Goal: Information Seeking & Learning: Learn about a topic

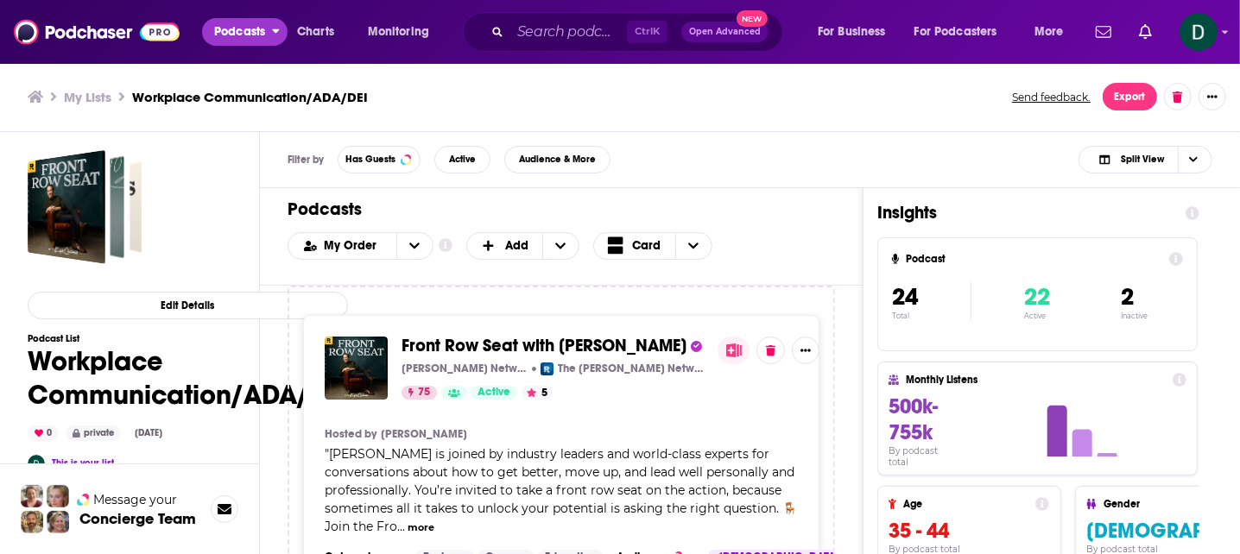
click at [250, 32] on span "Podcasts" at bounding box center [239, 32] width 51 height 24
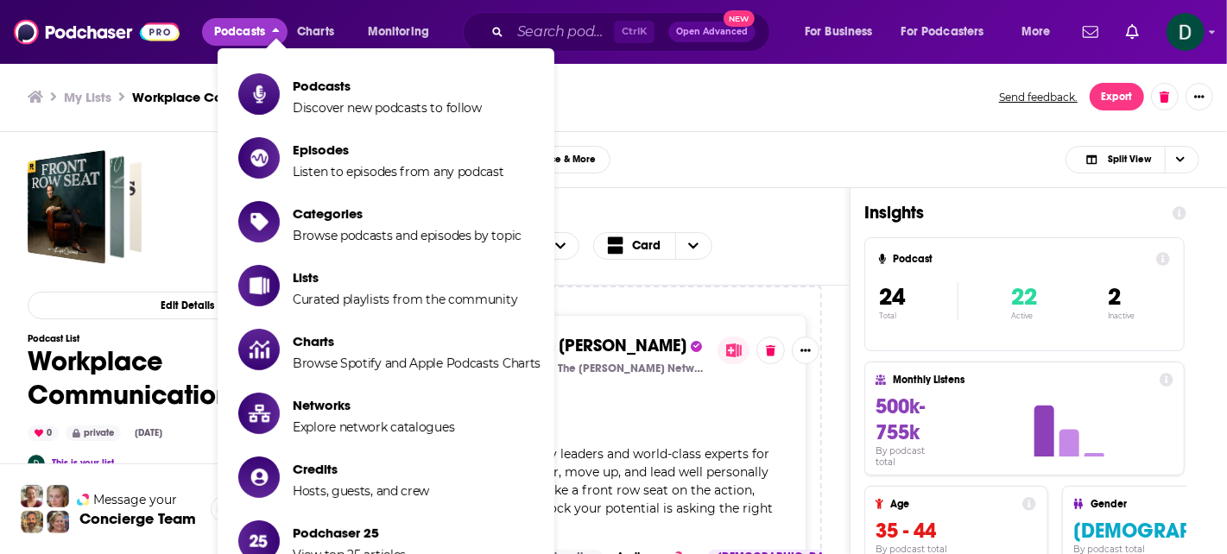
click at [250, 32] on span "Podcasts" at bounding box center [239, 32] width 51 height 24
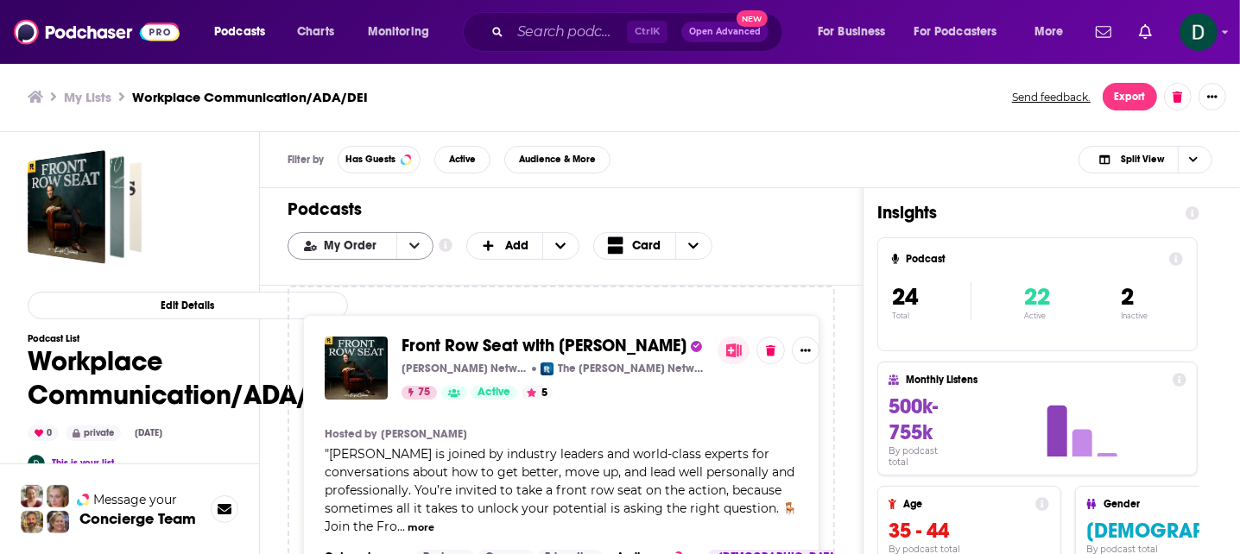
click at [412, 243] on icon "open menu" at bounding box center [414, 246] width 10 height 12
click at [373, 328] on span "Power Score" at bounding box center [371, 331] width 97 height 9
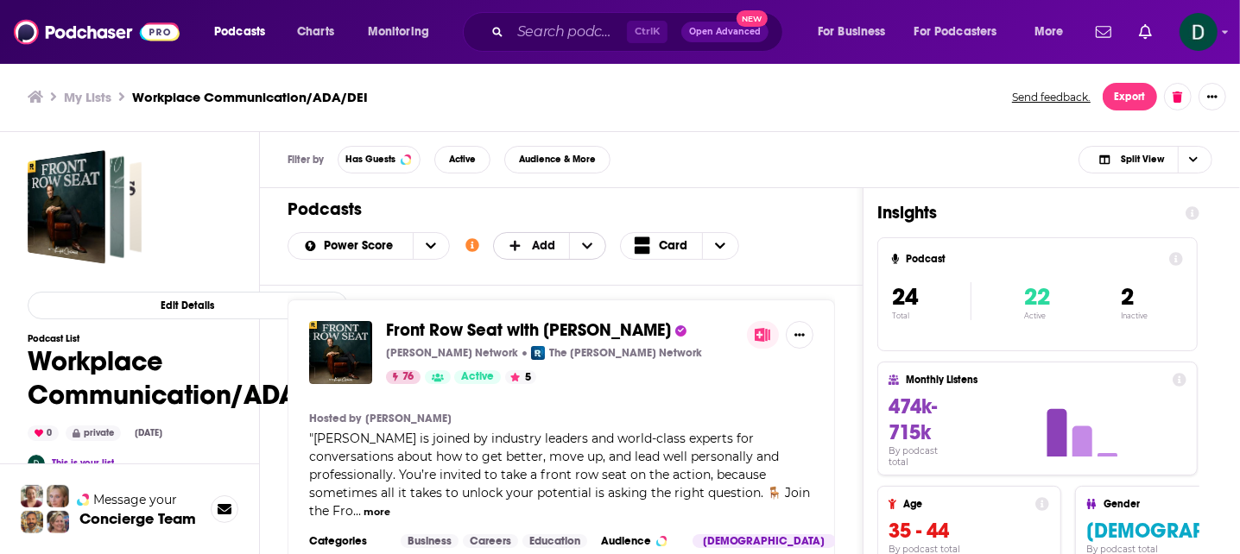
click at [588, 242] on icon "+ Add" at bounding box center [587, 246] width 10 height 12
click at [588, 243] on icon "+ Add" at bounding box center [588, 246] width 10 height 6
click at [720, 243] on icon "Choose View" at bounding box center [720, 246] width 10 height 6
click at [685, 300] on span "Table" at bounding box center [710, 302] width 108 height 9
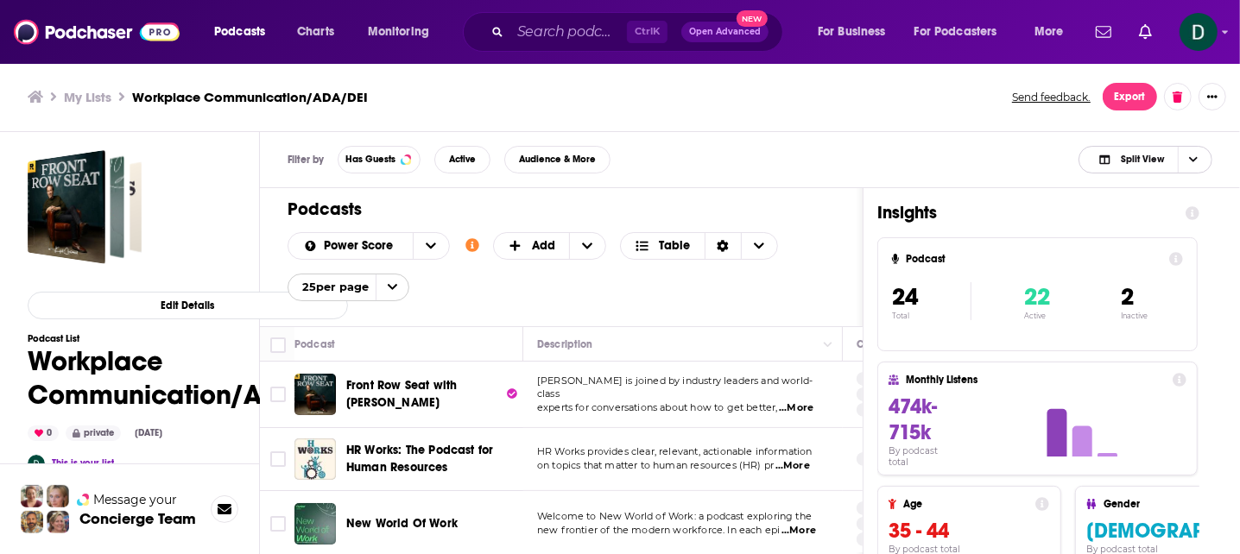
click at [1125, 157] on span "Split View" at bounding box center [1142, 159] width 43 height 9
click at [1140, 217] on span "Podcast Only" at bounding box center [1155, 216] width 85 height 9
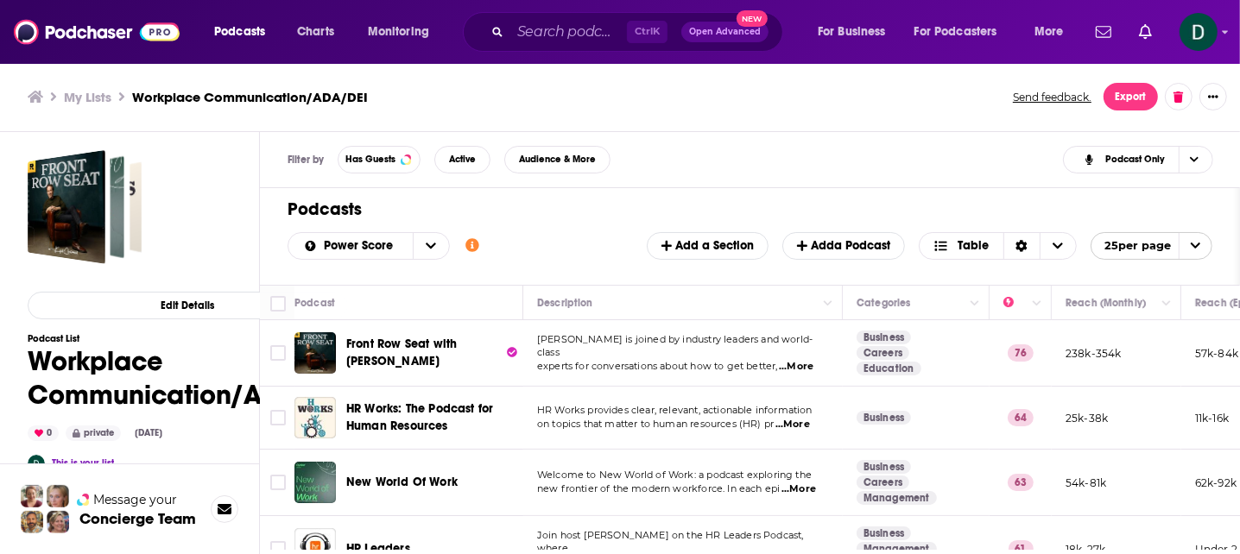
click at [1186, 240] on span "open menu" at bounding box center [1194, 246] width 33 height 26
click at [1156, 331] on button "100 per page" at bounding box center [1151, 331] width 120 height 27
click at [1018, 240] on icon "Sort Direction" at bounding box center [1015, 246] width 12 height 12
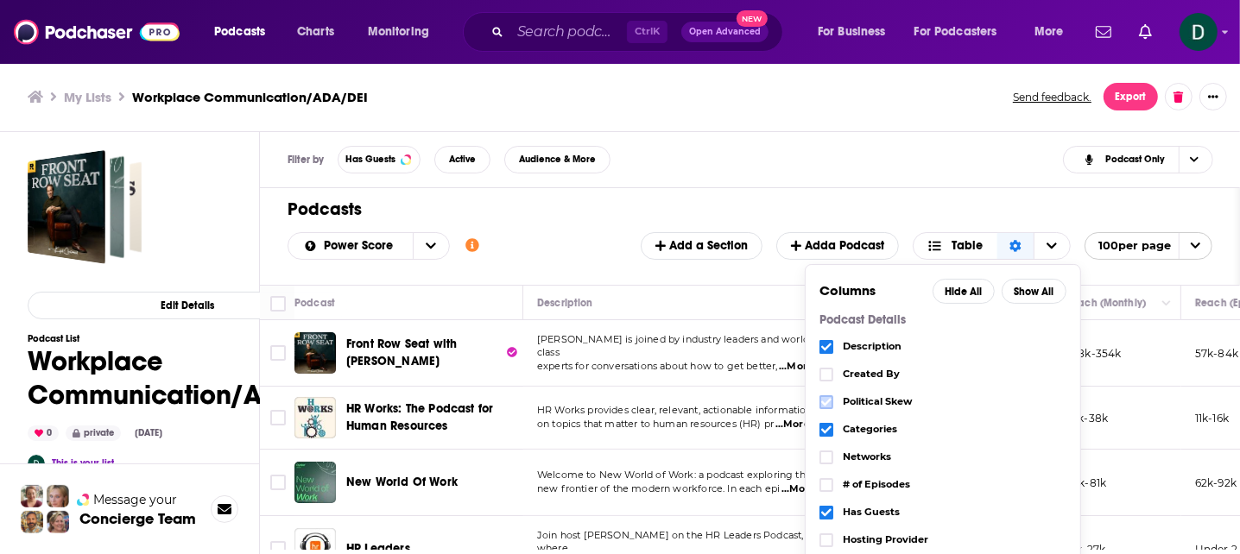
click at [822, 399] on icon "Choose View" at bounding box center [826, 403] width 10 height 8
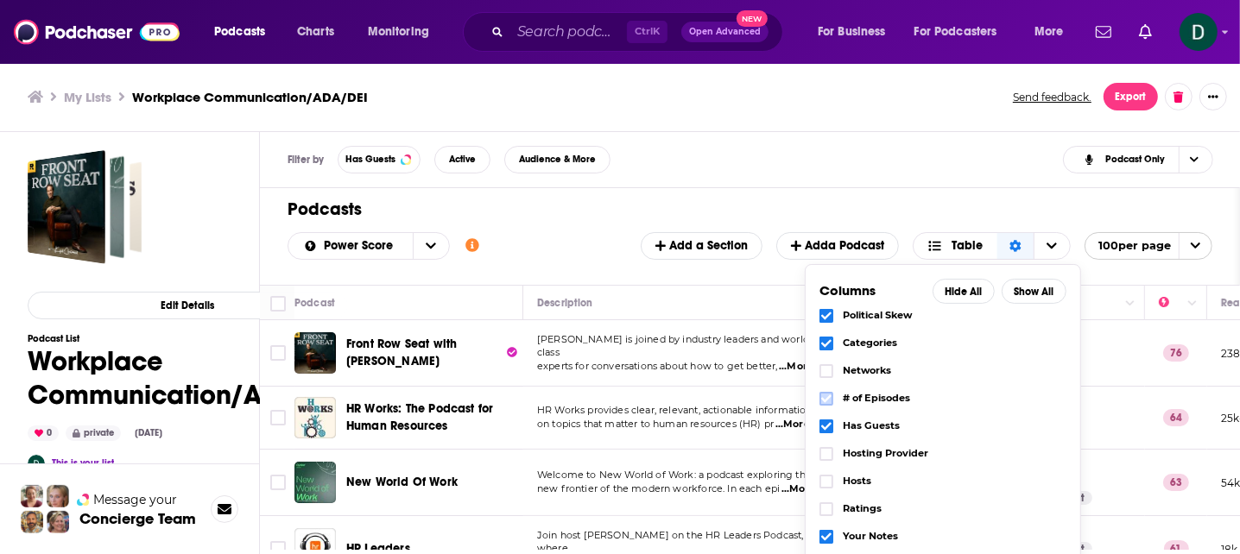
click at [824, 394] on icon "Choose View" at bounding box center [826, 399] width 10 height 10
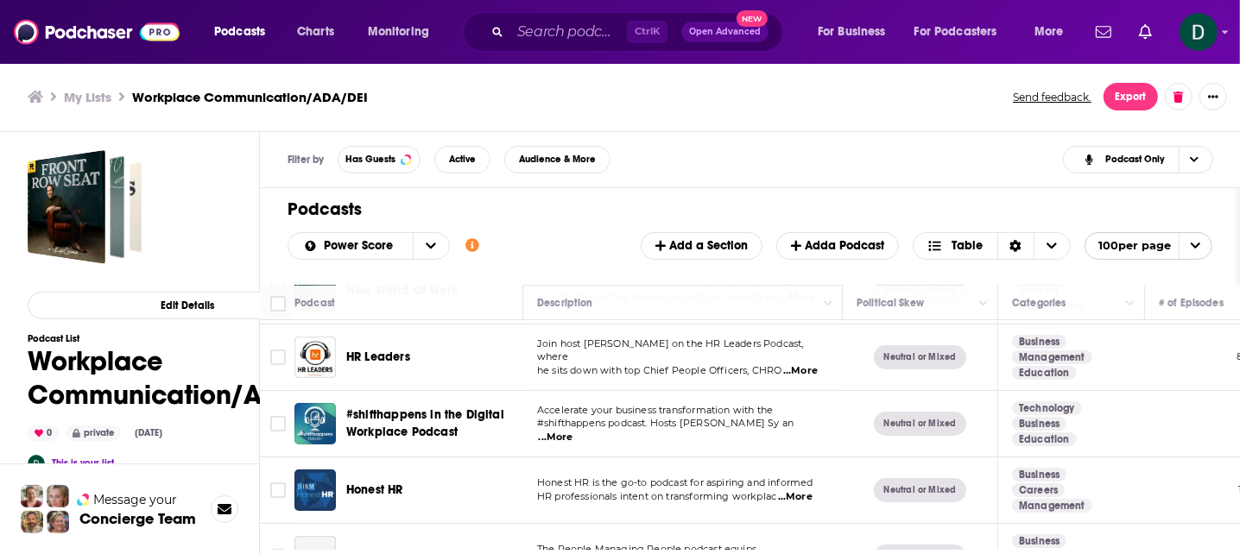
scroll to position [241, 0]
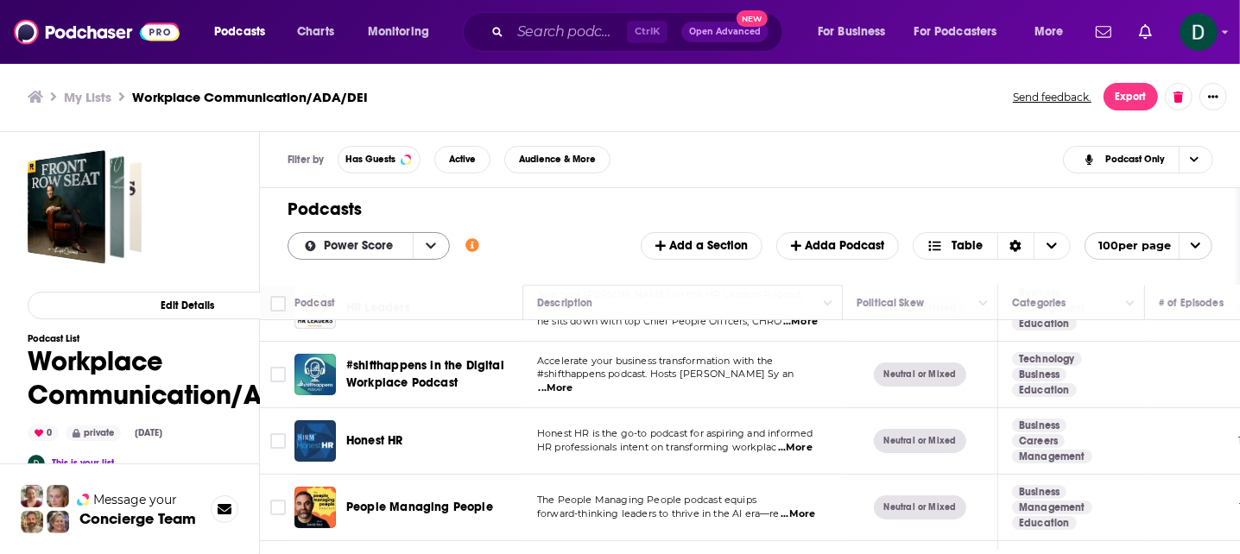
click at [427, 243] on icon "open menu" at bounding box center [431, 246] width 10 height 6
click at [426, 243] on icon "close menu" at bounding box center [431, 246] width 10 height 6
click at [470, 240] on icon "Show additional information" at bounding box center [472, 245] width 14 height 14
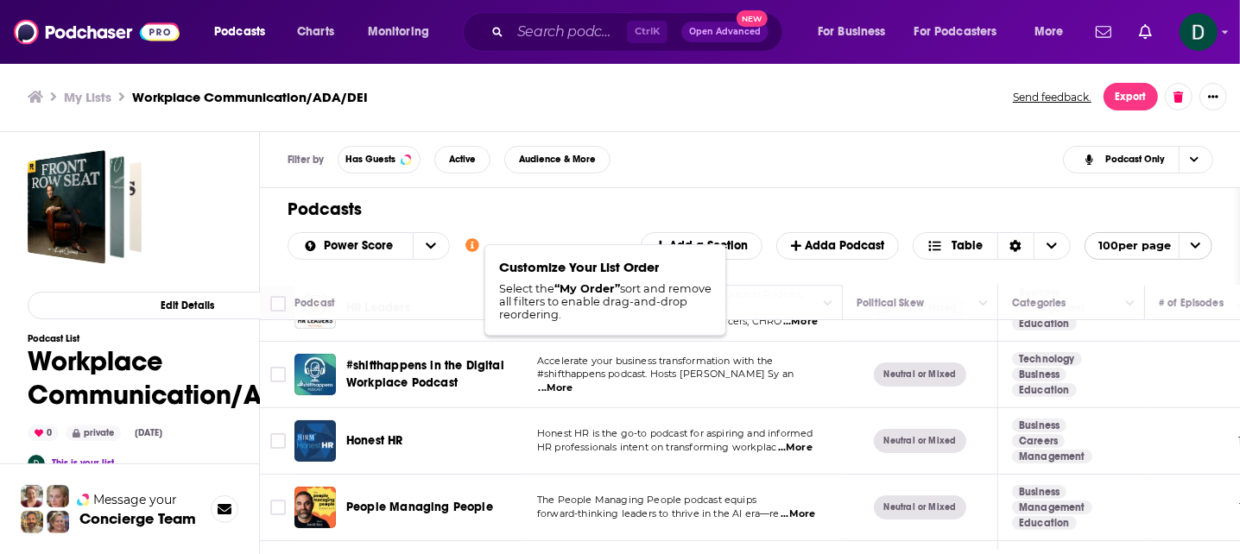
click at [470, 240] on icon "Show additional information" at bounding box center [472, 245] width 14 height 14
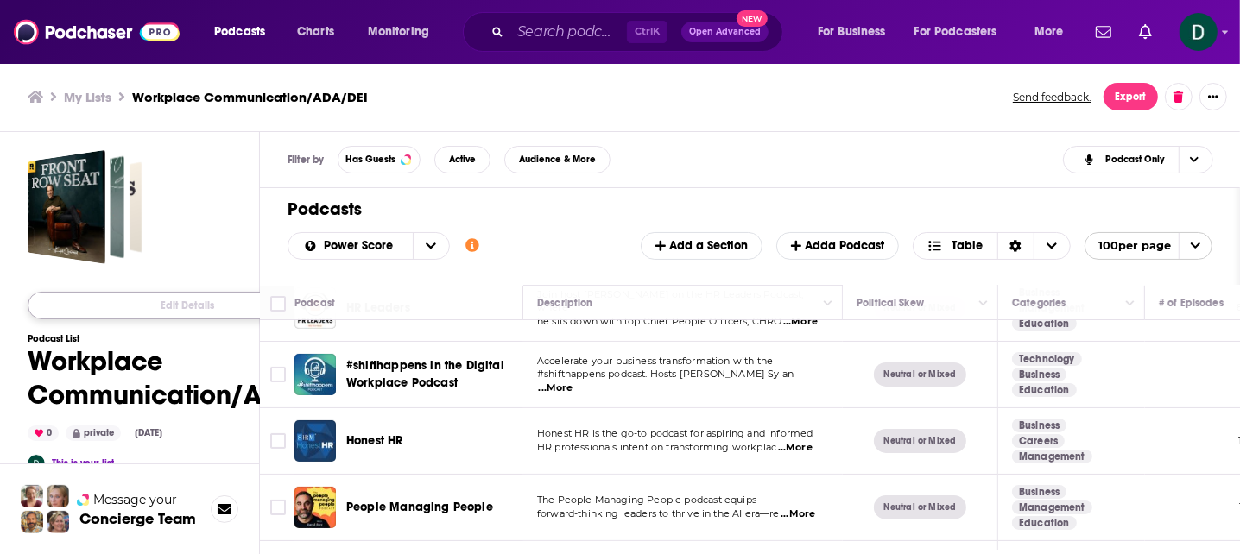
click at [203, 305] on button "Edit Details" at bounding box center [188, 306] width 320 height 28
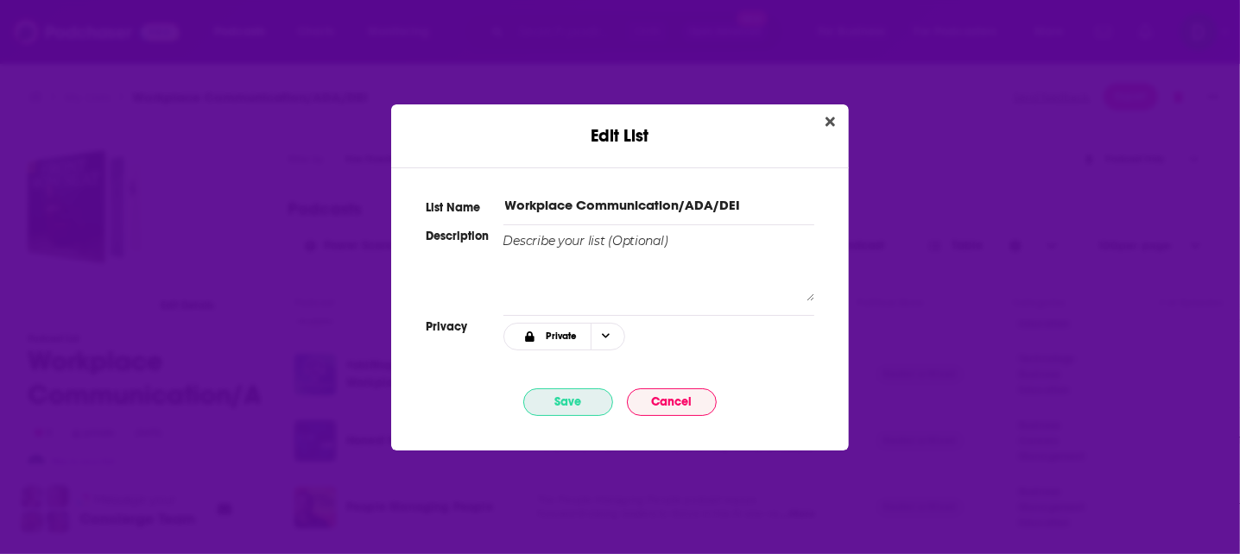
click at [579, 399] on button "Save" at bounding box center [568, 403] width 90 height 28
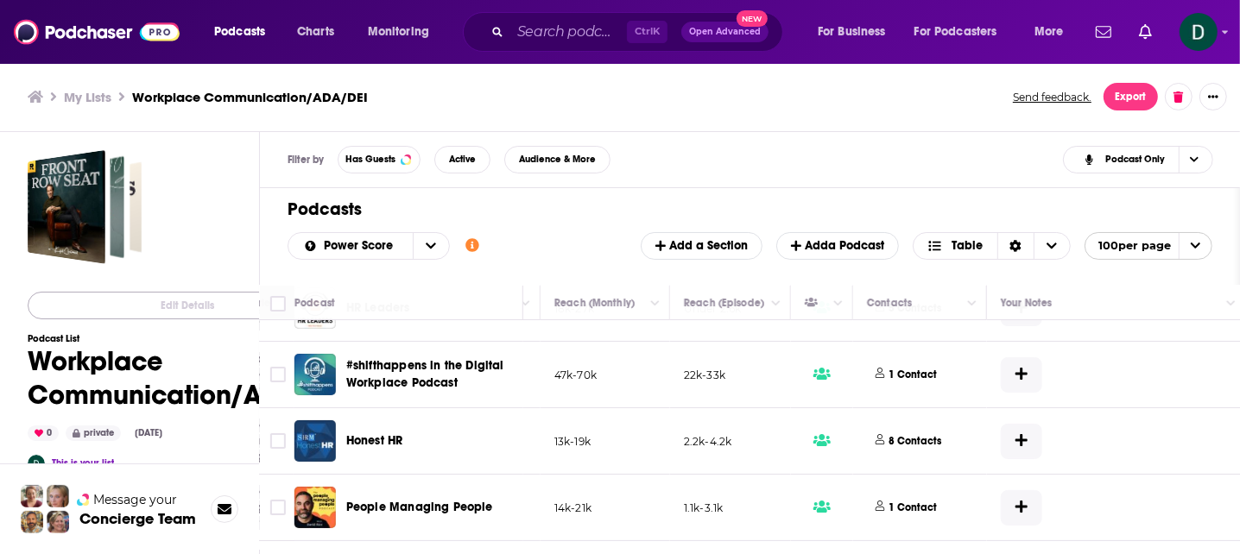
scroll to position [241, 796]
click at [900, 369] on p "1 Contact" at bounding box center [908, 375] width 48 height 15
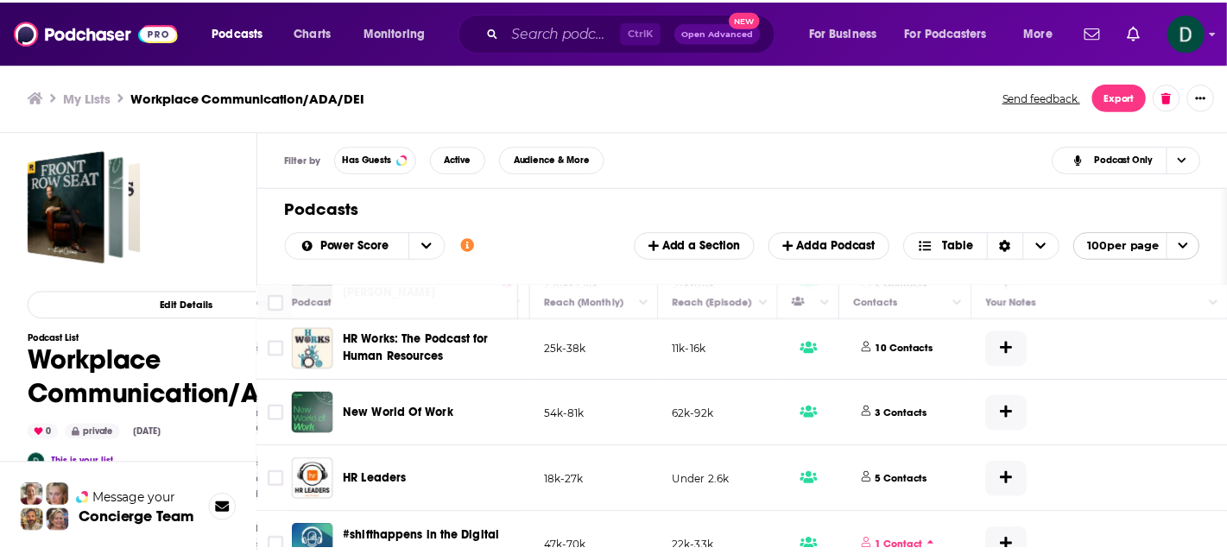
scroll to position [0, 796]
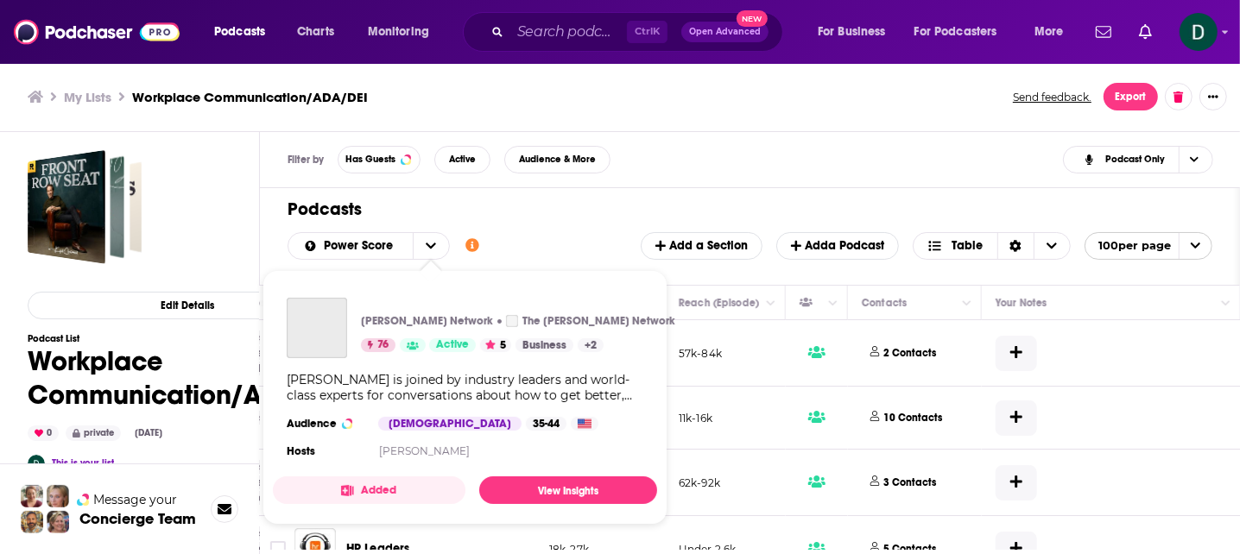
click at [511, 347] on div "Podcasts Charts Monitoring Ctrl K Open Advanced New For Business For Podcasters…" at bounding box center [620, 277] width 1240 height 554
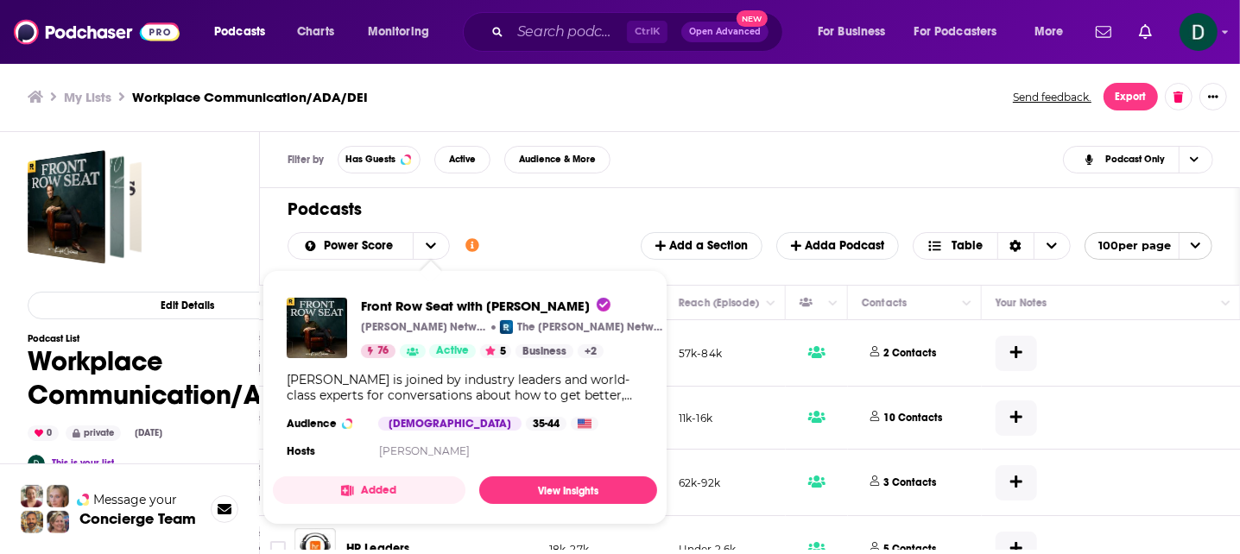
click at [569, 391] on div "[PERSON_NAME] is joined by industry leaders and world-class experts for convers…" at bounding box center [465, 387] width 357 height 31
click at [563, 481] on link "View Insights" at bounding box center [568, 491] width 178 height 28
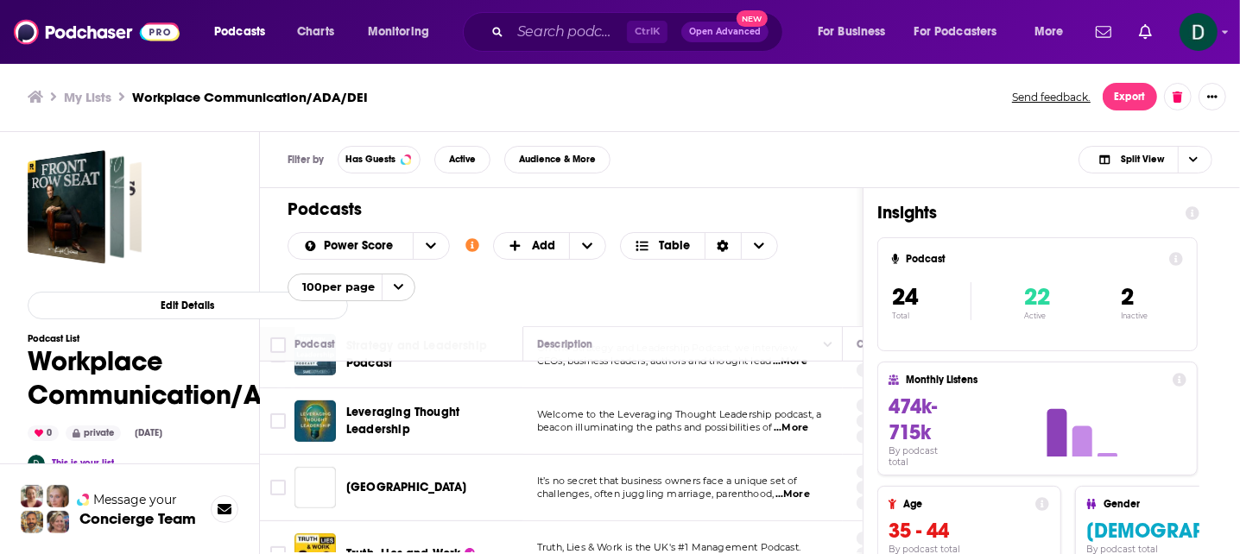
scroll to position [777, 0]
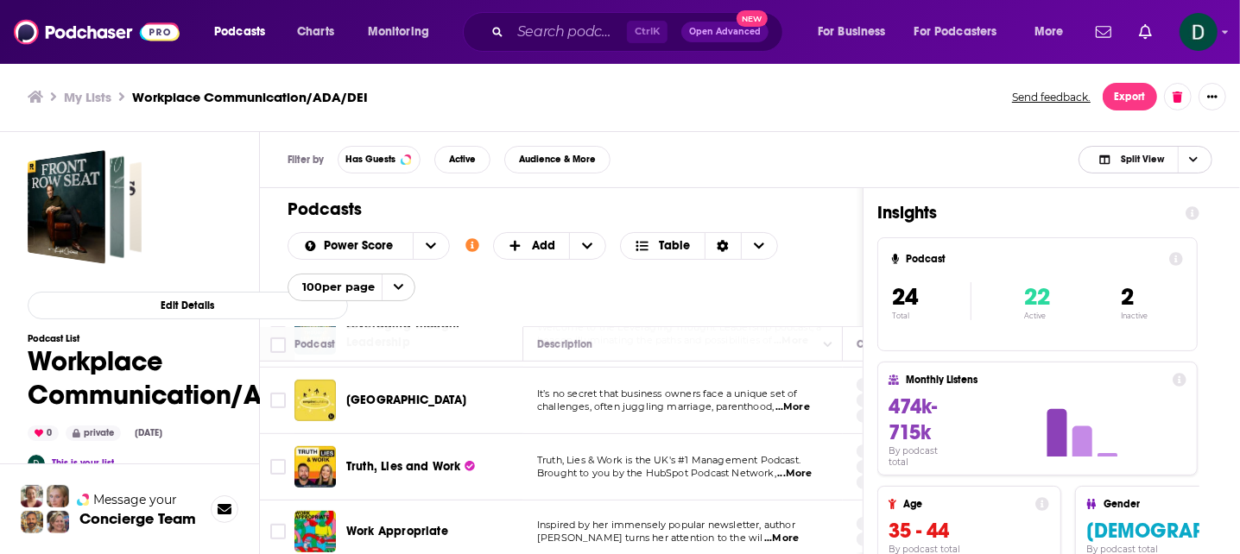
click at [1161, 161] on span "Split View" at bounding box center [1142, 159] width 43 height 9
click at [1149, 218] on span "Podcast Only" at bounding box center [1155, 216] width 85 height 9
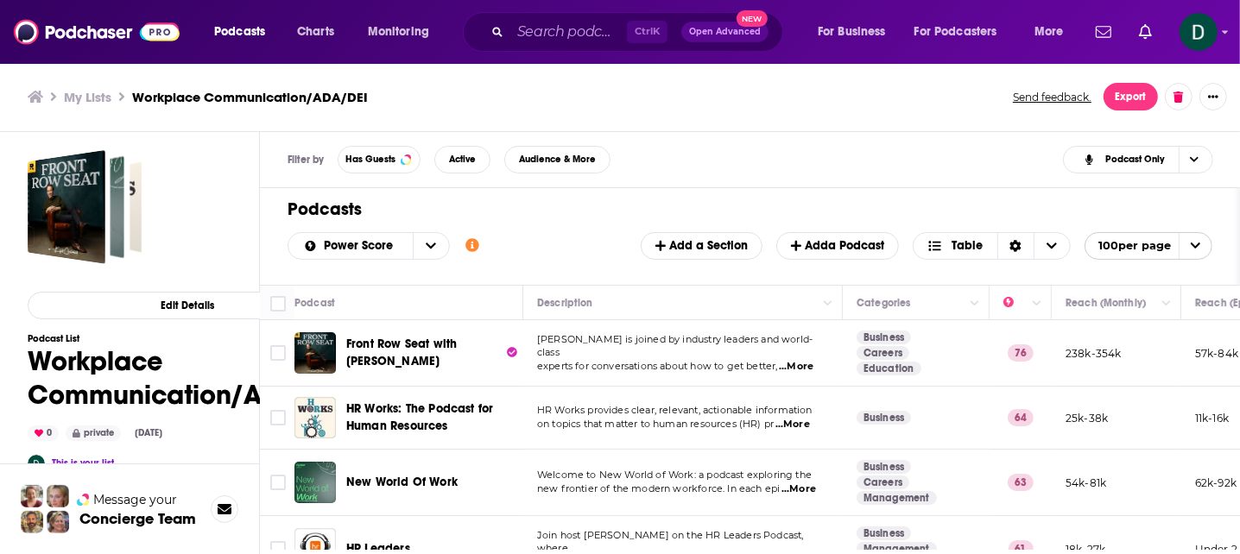
click at [1197, 242] on icon "open menu" at bounding box center [1195, 245] width 11 height 11
click at [1197, 242] on icon "close menu" at bounding box center [1195, 245] width 11 height 11
click at [1214, 94] on icon "Show More Button" at bounding box center [1213, 97] width 10 height 10
click at [907, 148] on div "Filter by Has Guests Active Audience & More Podcast Only" at bounding box center [750, 160] width 981 height 56
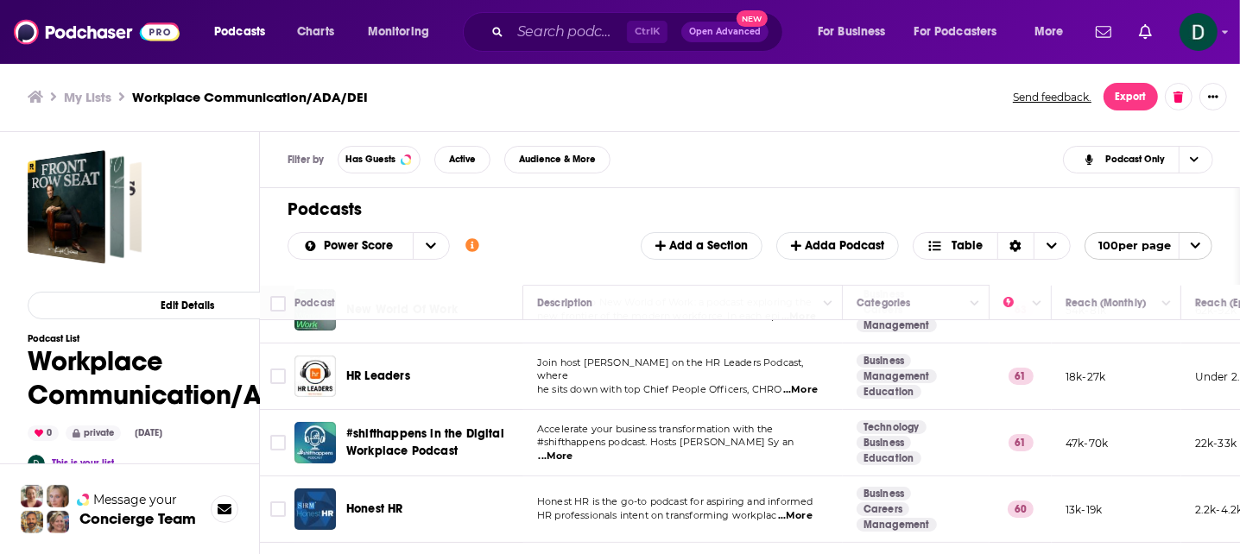
scroll to position [258, 0]
